Goal: Find specific page/section: Find specific page/section

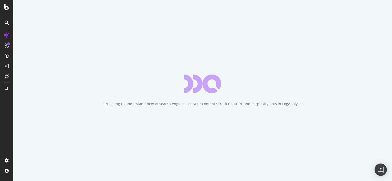
click at [7, 9] on icon at bounding box center [6, 7] width 5 height 6
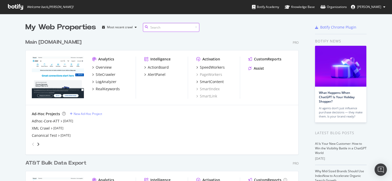
scroll to position [206, 273]
click at [41, 130] on div "XML Crawl" at bounding box center [41, 127] width 18 height 5
